Goal: Entertainment & Leisure: Consume media (video, audio)

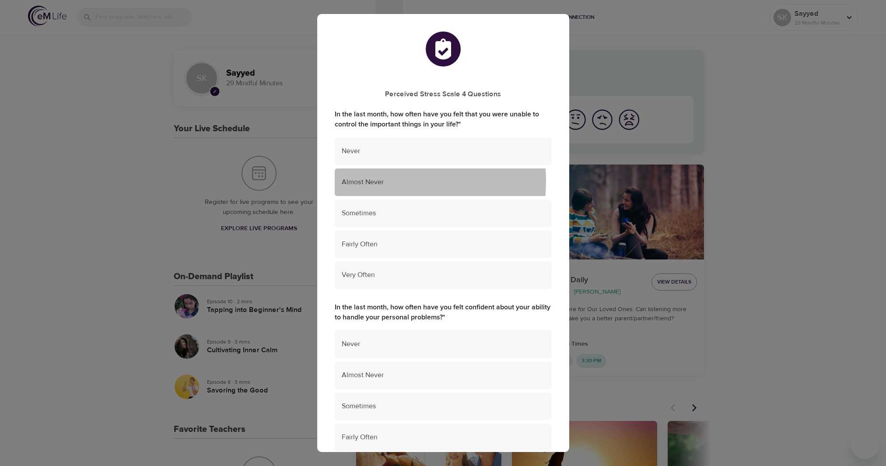
click at [364, 181] on span "Almost Never" at bounding box center [443, 182] width 203 height 10
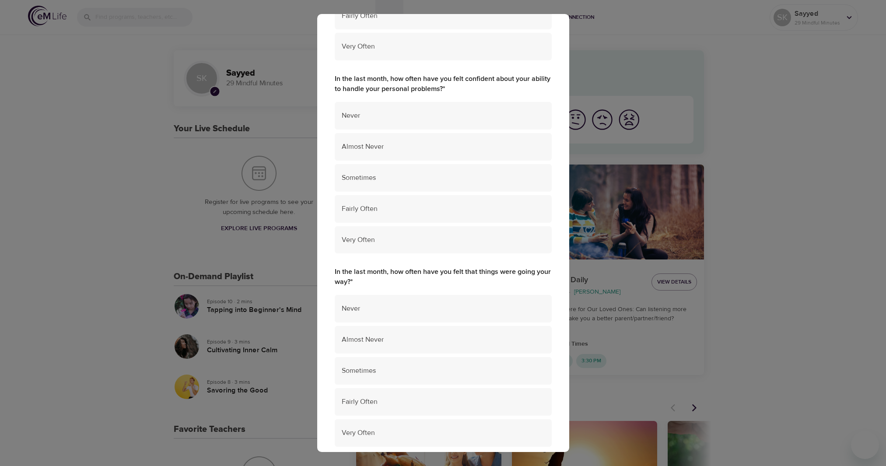
scroll to position [227, 0]
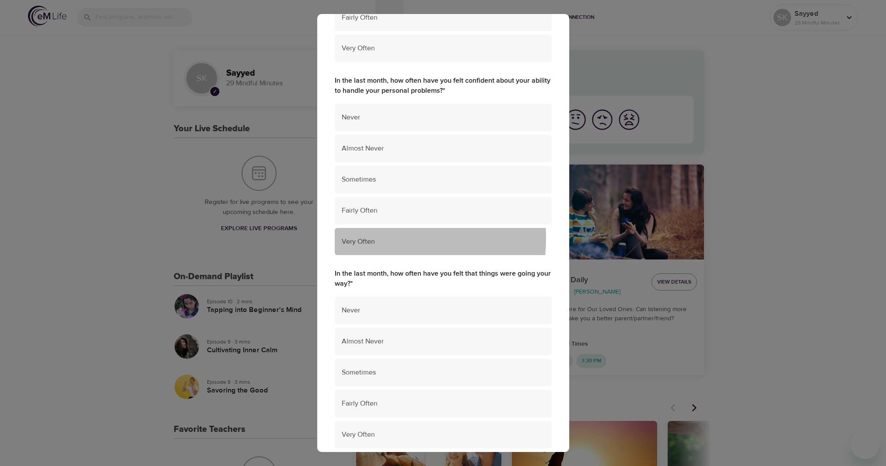
click at [356, 238] on span "Very Often" at bounding box center [443, 242] width 203 height 10
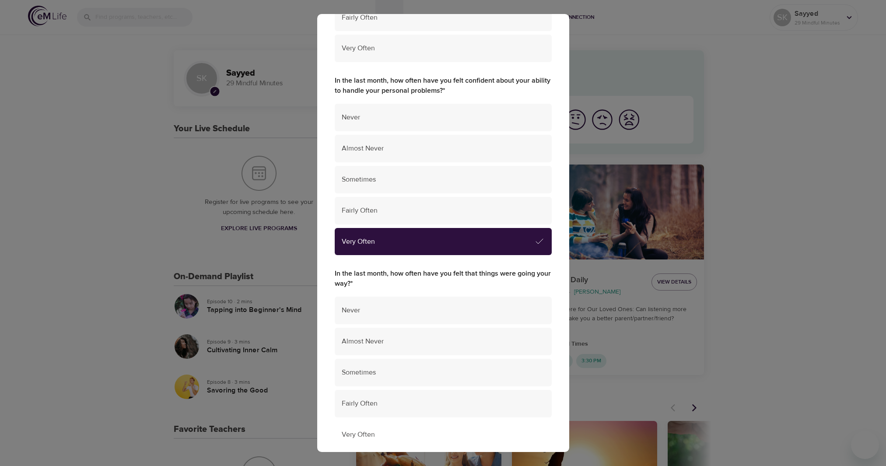
scroll to position [489, 0]
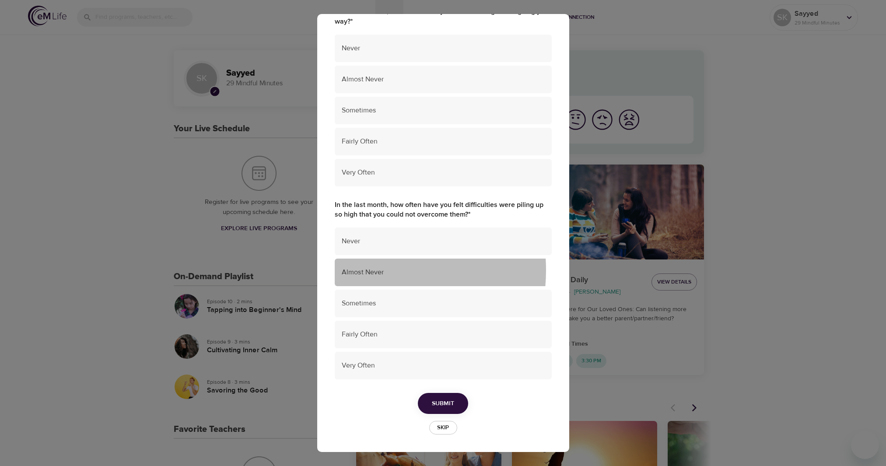
click at [361, 270] on span "Almost Never" at bounding box center [443, 272] width 203 height 10
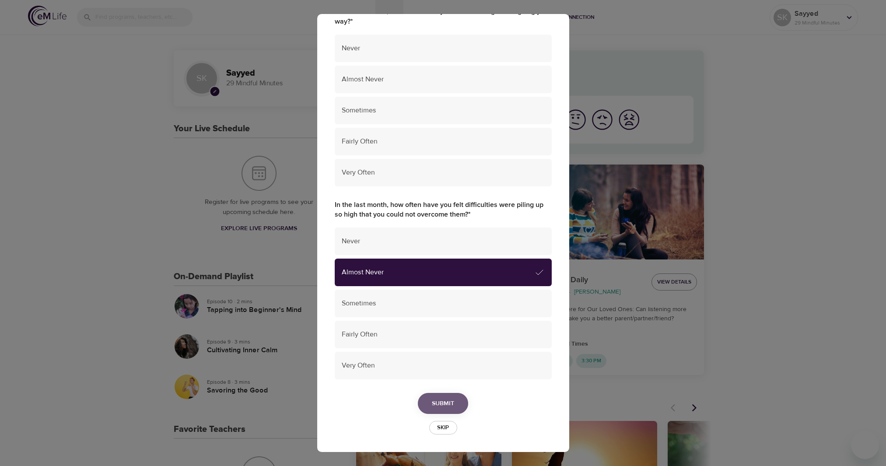
click at [443, 402] on span "Submit" at bounding box center [443, 403] width 22 height 11
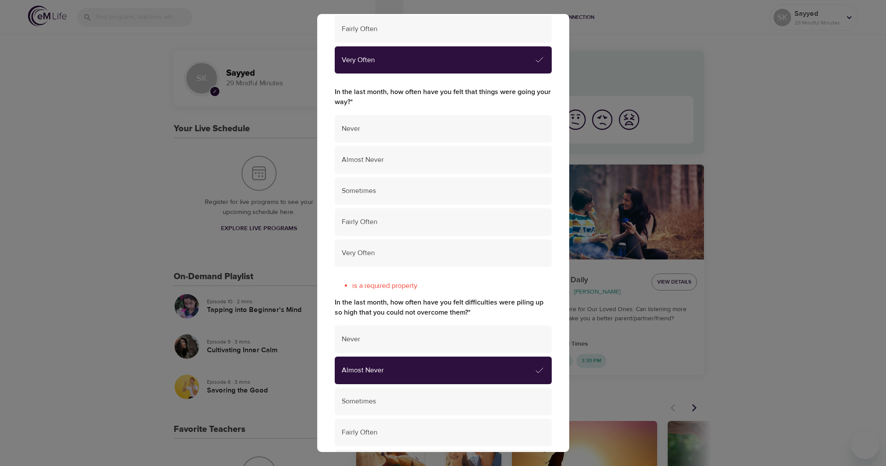
scroll to position [405, 0]
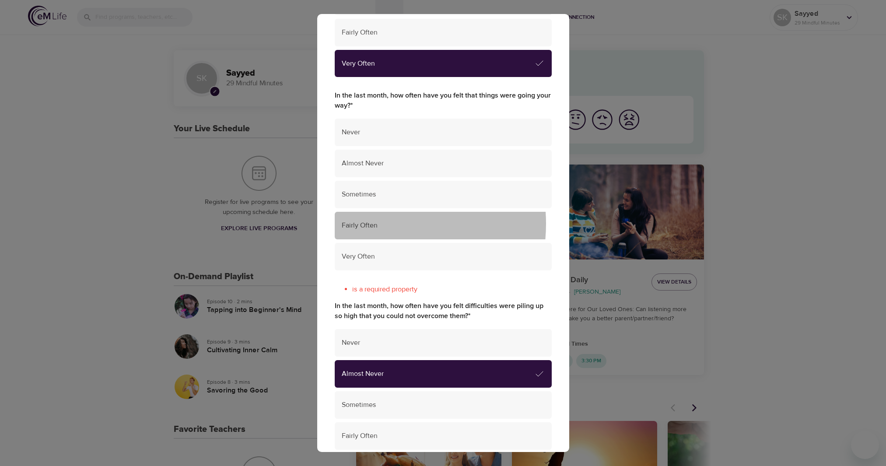
click at [372, 224] on span "Fairly Often" at bounding box center [443, 226] width 203 height 10
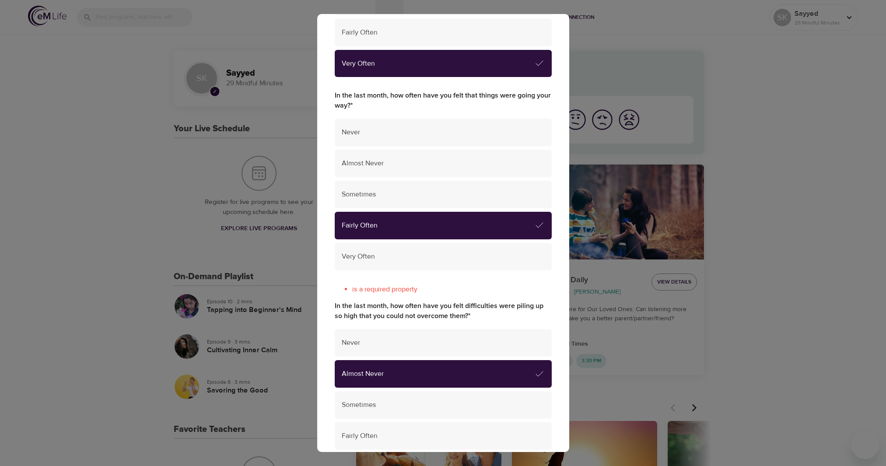
scroll to position [506, 0]
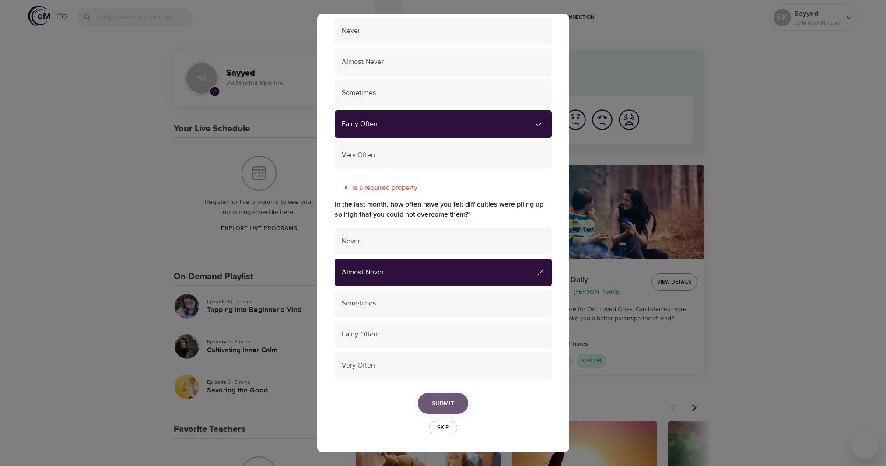
click at [435, 407] on span "Submit" at bounding box center [443, 403] width 22 height 11
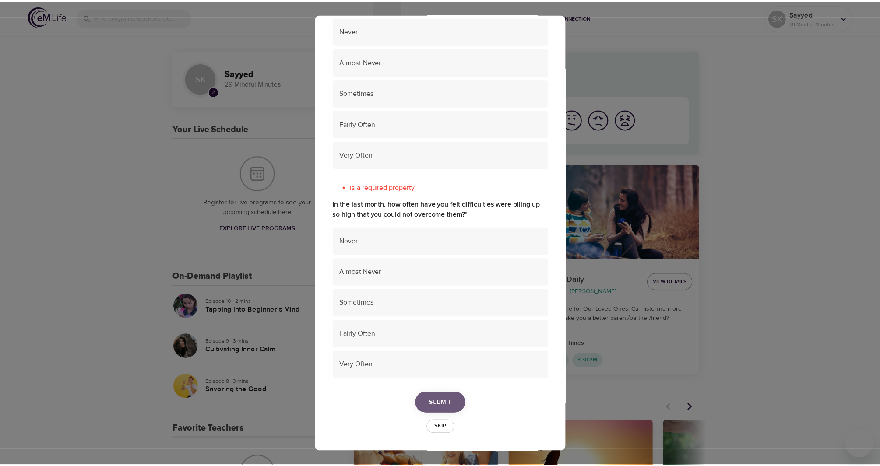
scroll to position [489, 0]
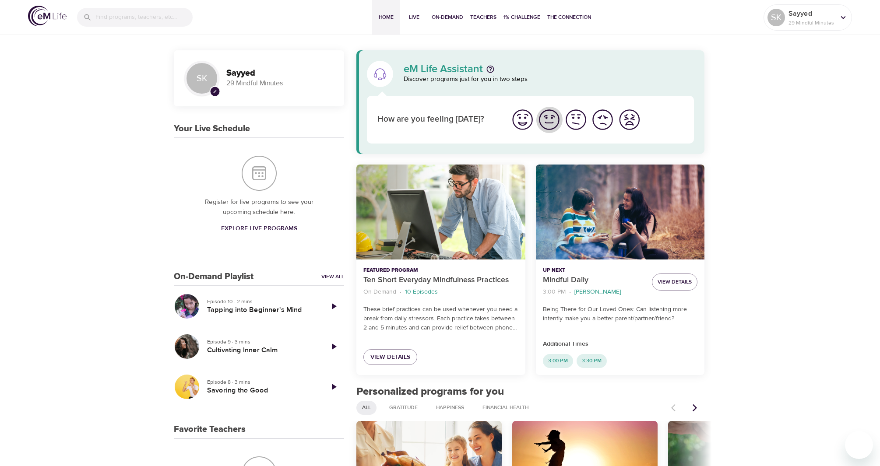
click at [547, 122] on img "I'm feeling good" at bounding box center [549, 120] width 24 height 24
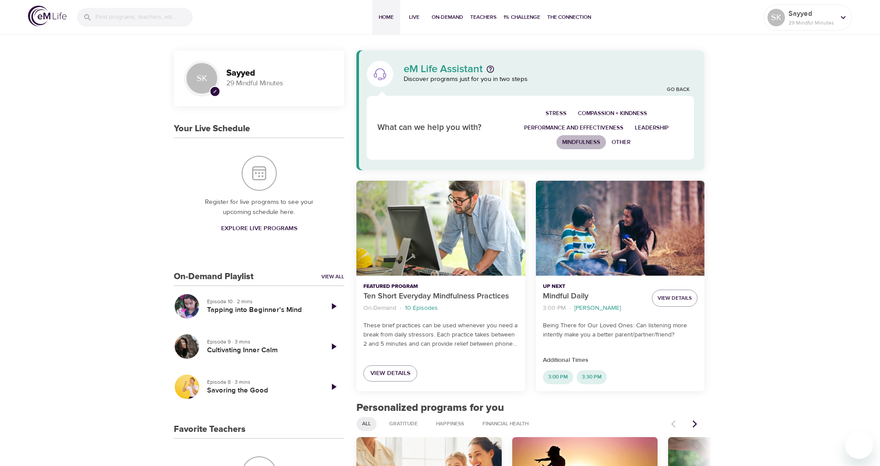
click at [586, 142] on span "Mindfulness" at bounding box center [581, 142] width 38 height 10
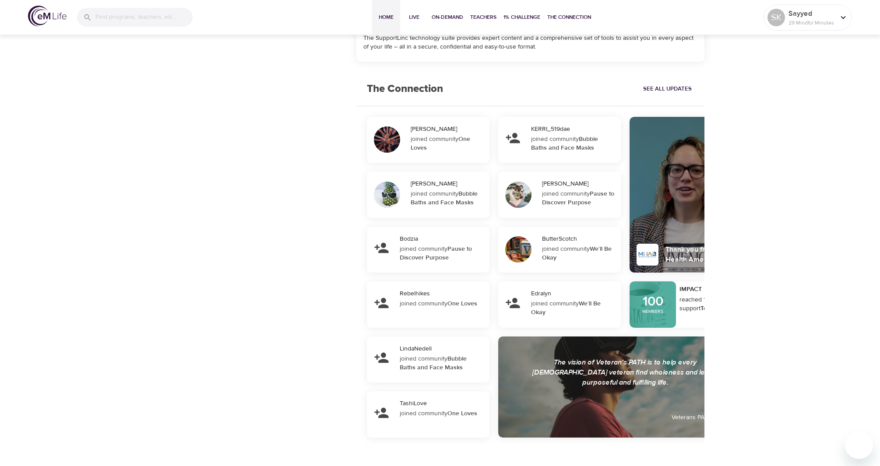
scroll to position [0, 0]
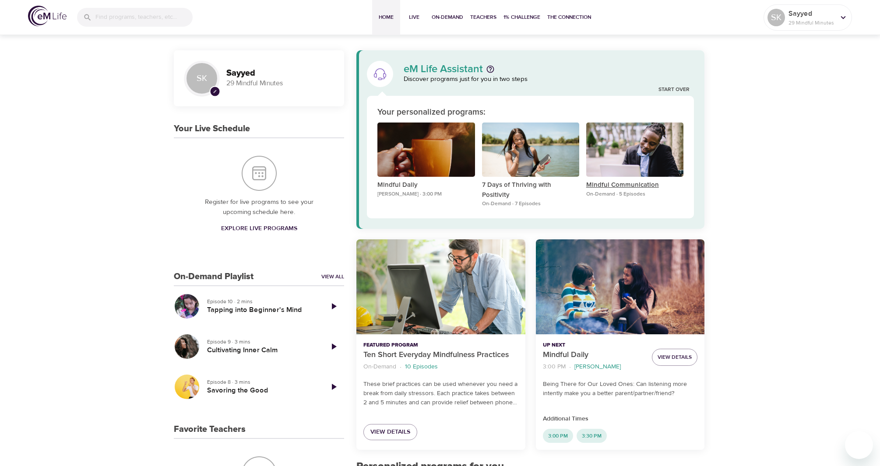
click at [615, 185] on p "Mindful Communication" at bounding box center [634, 185] width 97 height 10
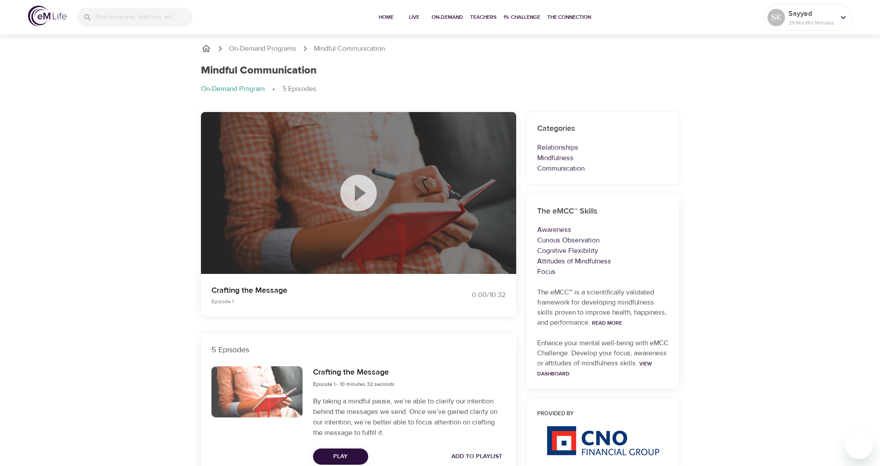
click at [363, 197] on icon at bounding box center [358, 193] width 36 height 36
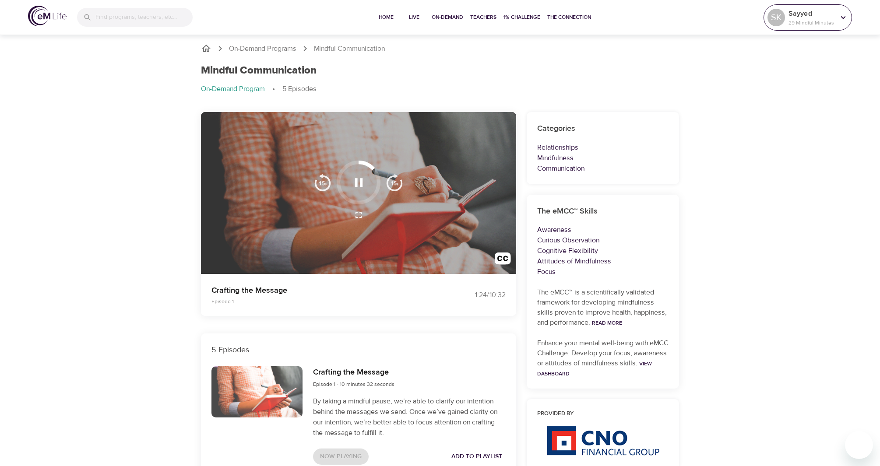
click at [844, 17] on icon at bounding box center [843, 17] width 5 height 3
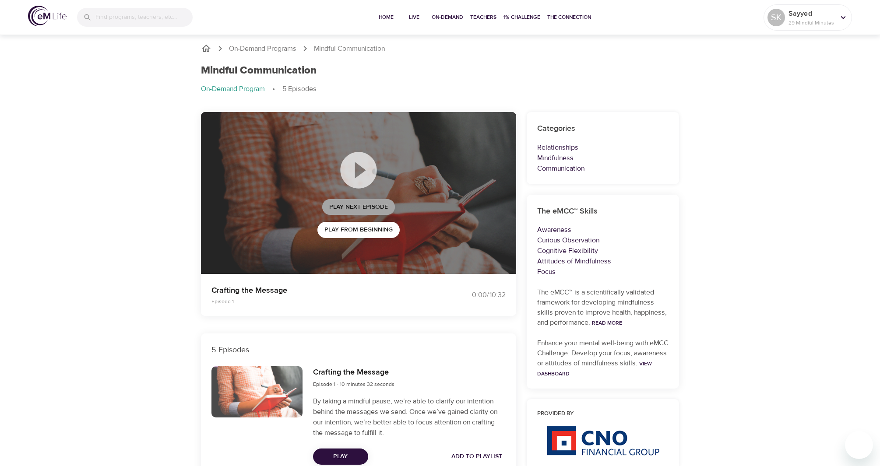
click at [353, 206] on span "Play Next Episode" at bounding box center [358, 207] width 59 height 11
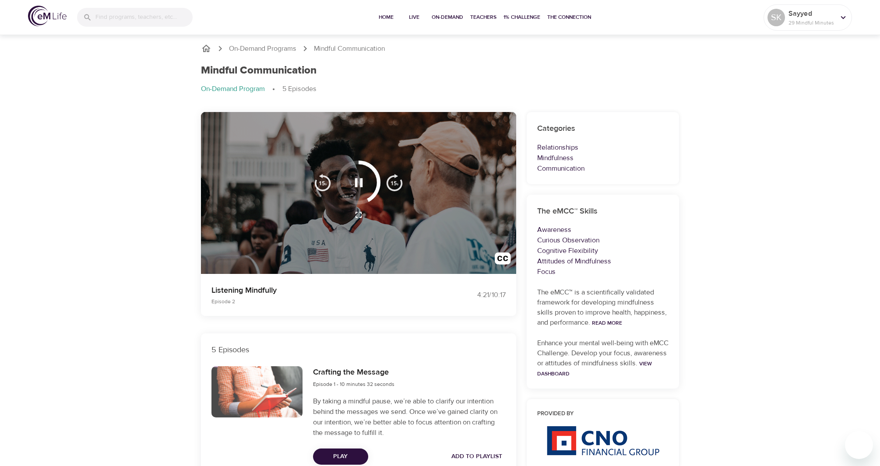
click at [358, 182] on icon "button" at bounding box center [358, 182] width 15 height 15
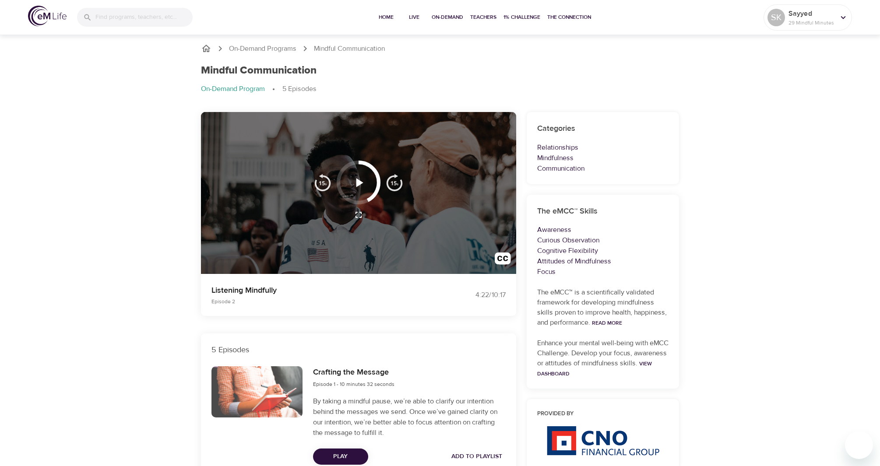
click at [358, 182] on icon "button" at bounding box center [359, 182] width 7 height 9
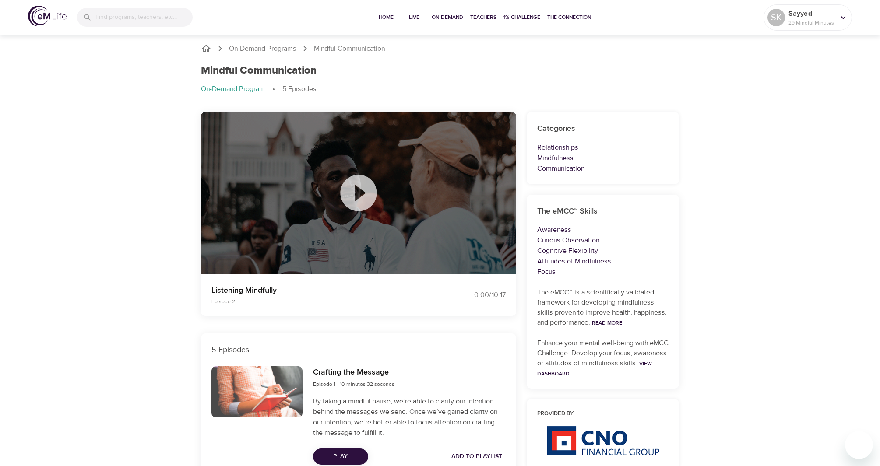
scroll to position [408, 0]
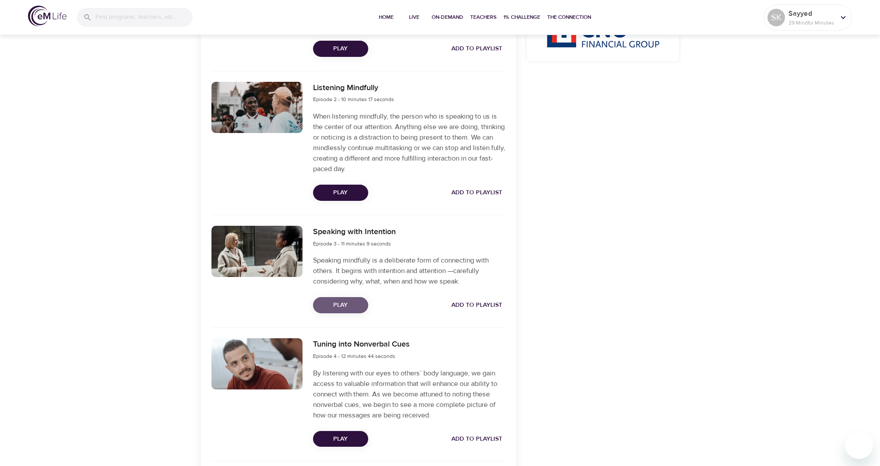
click at [338, 304] on span "Play" at bounding box center [340, 305] width 41 height 11
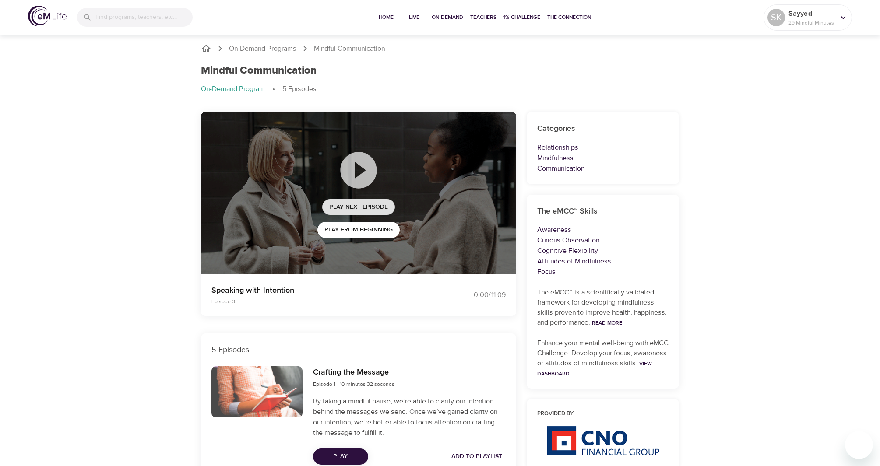
click at [351, 208] on span "Play Next Episode" at bounding box center [358, 207] width 59 height 11
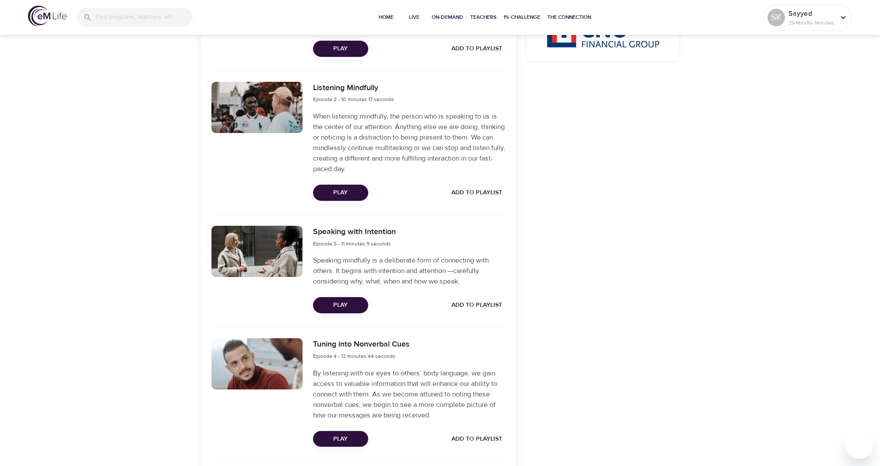
scroll to position [576, 0]
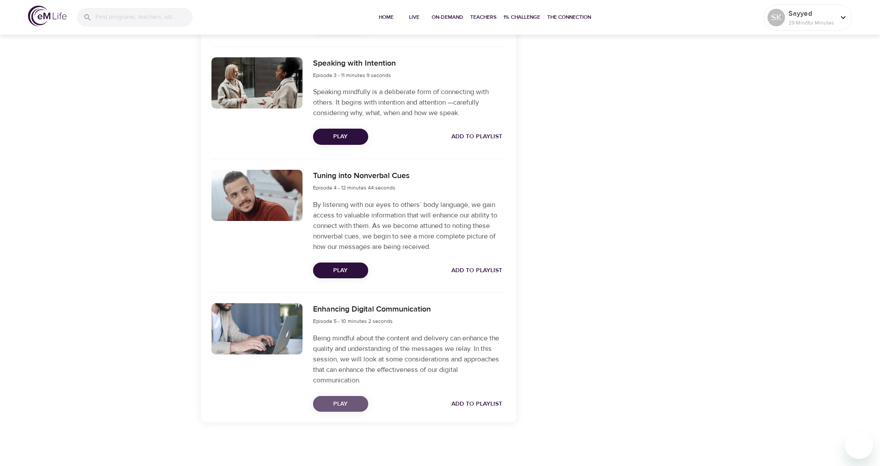
click at [338, 404] on span "Play" at bounding box center [340, 404] width 41 height 11
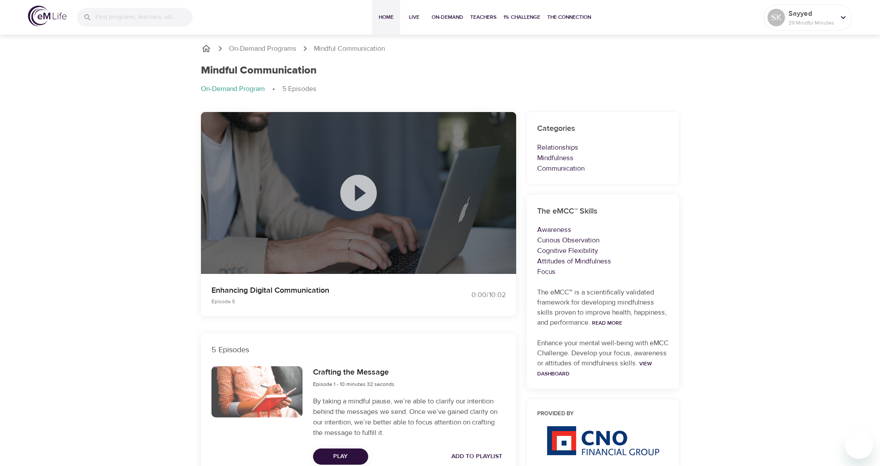
click at [383, 13] on span "Home" at bounding box center [385, 17] width 21 height 9
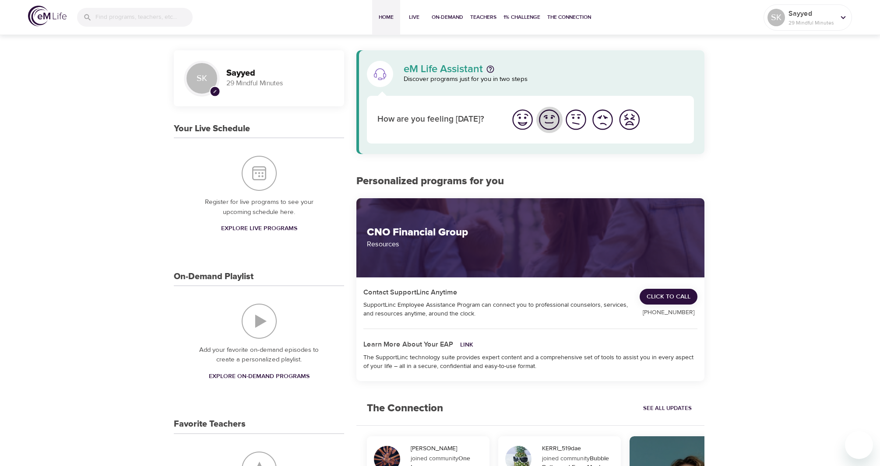
click at [550, 123] on img "I'm feeling good" at bounding box center [549, 120] width 24 height 24
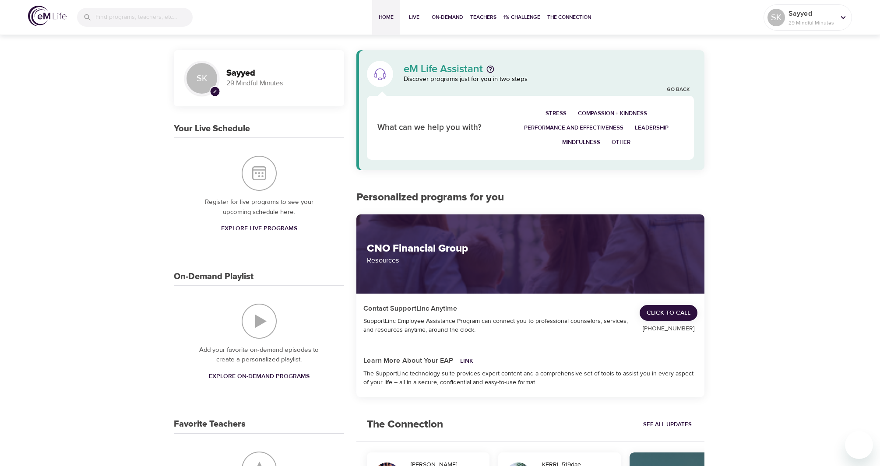
click at [384, 13] on span "Home" at bounding box center [385, 17] width 21 height 9
click at [682, 88] on link "Go Back" at bounding box center [677, 89] width 23 height 7
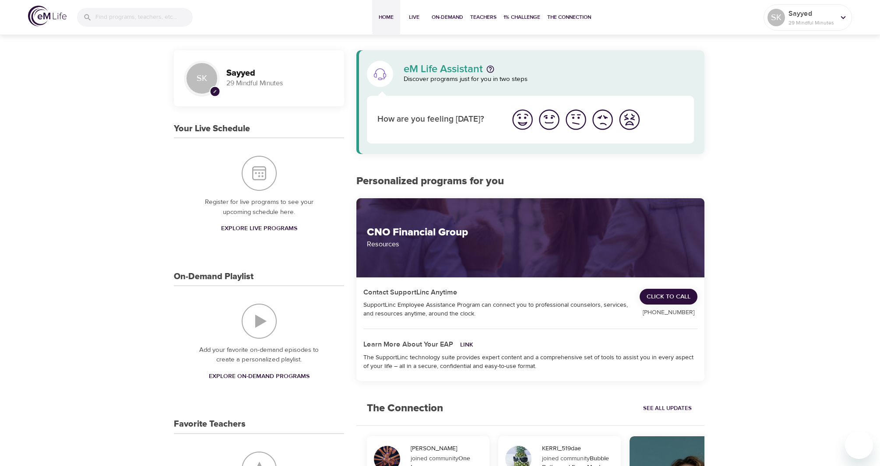
click at [518, 118] on img "I'm feeling great" at bounding box center [522, 120] width 24 height 24
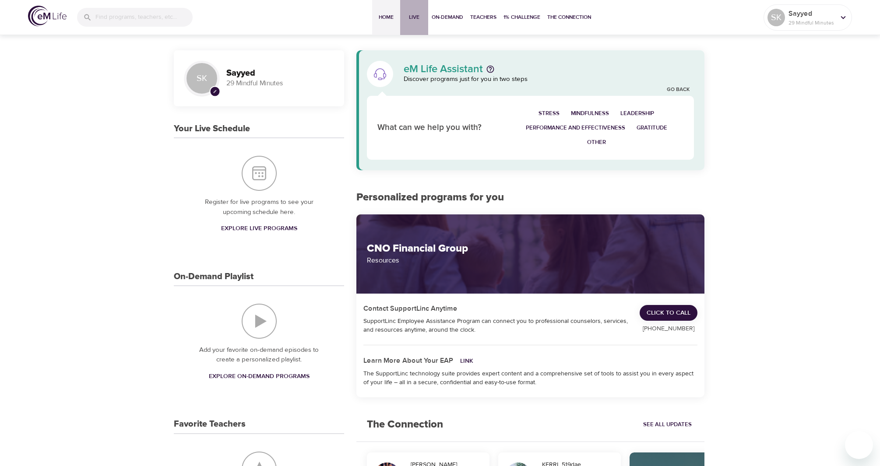
click at [410, 15] on span "Live" at bounding box center [413, 17] width 21 height 9
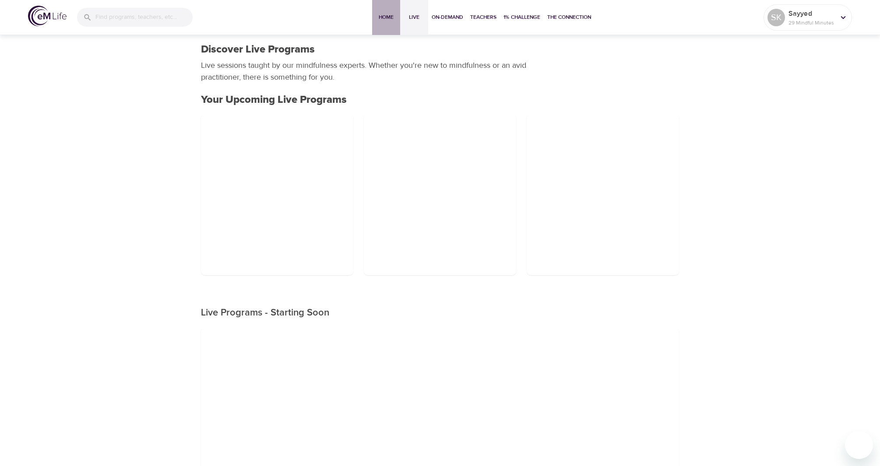
click at [379, 16] on span "Home" at bounding box center [385, 17] width 21 height 9
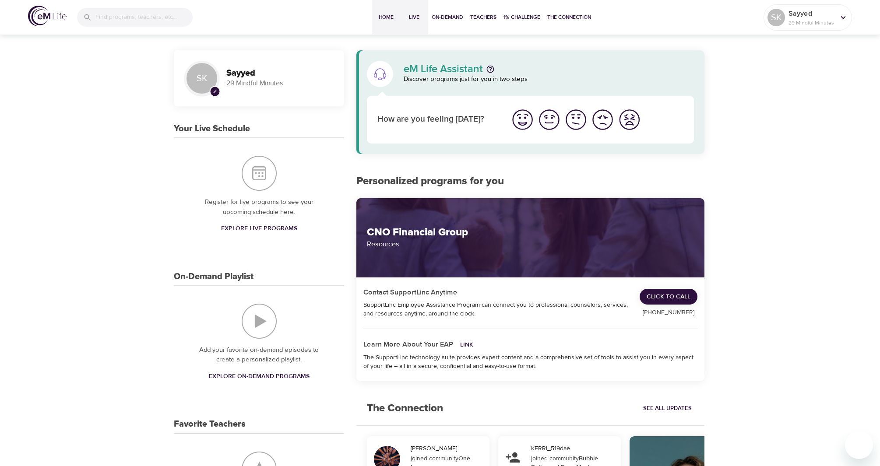
click at [413, 17] on span "Live" at bounding box center [413, 17] width 21 height 9
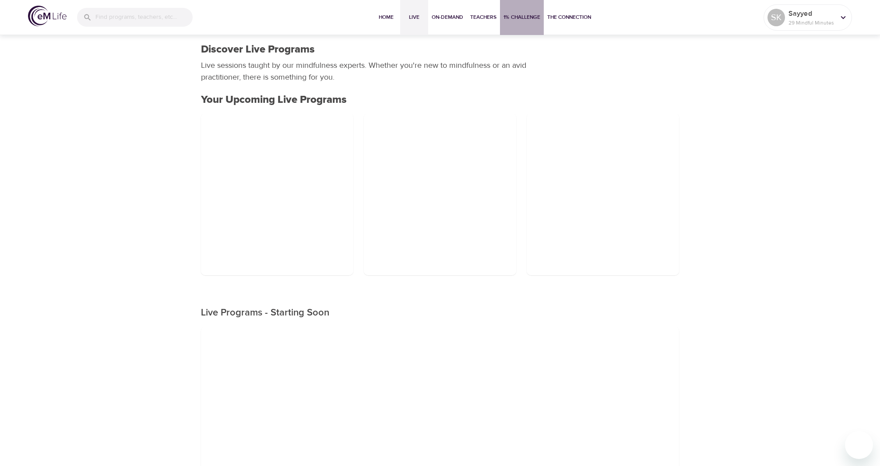
click at [520, 17] on span "1% Challenge" at bounding box center [521, 17] width 37 height 9
